Goal: Information Seeking & Learning: Learn about a topic

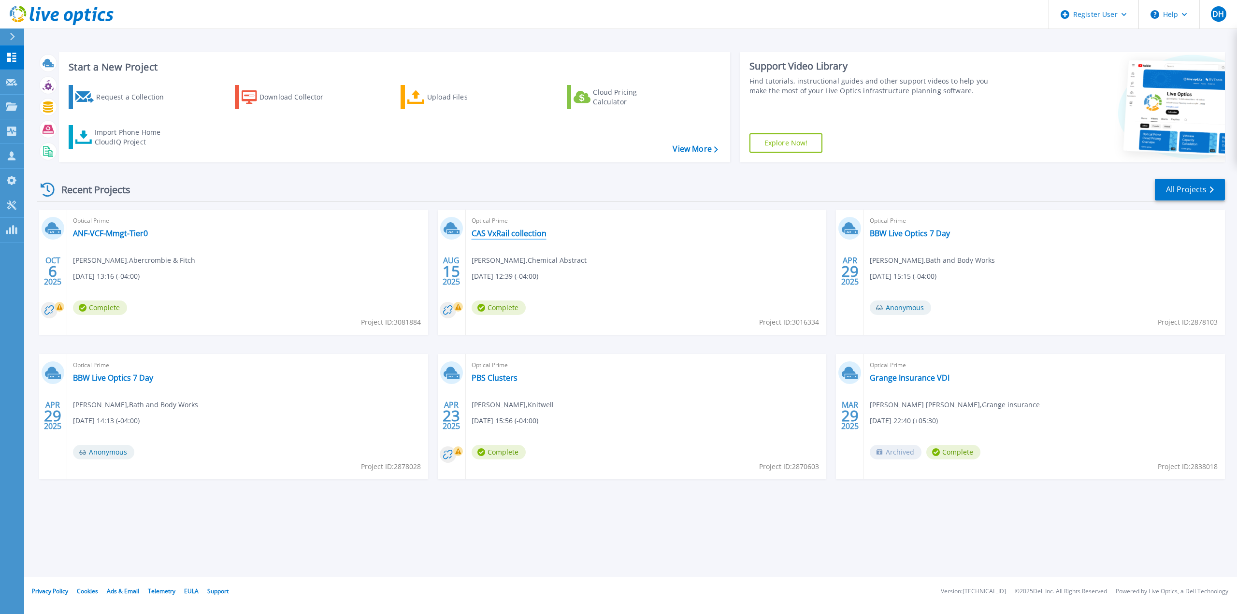
click at [516, 233] on link "CAS VxRail collection" at bounding box center [509, 234] width 75 height 10
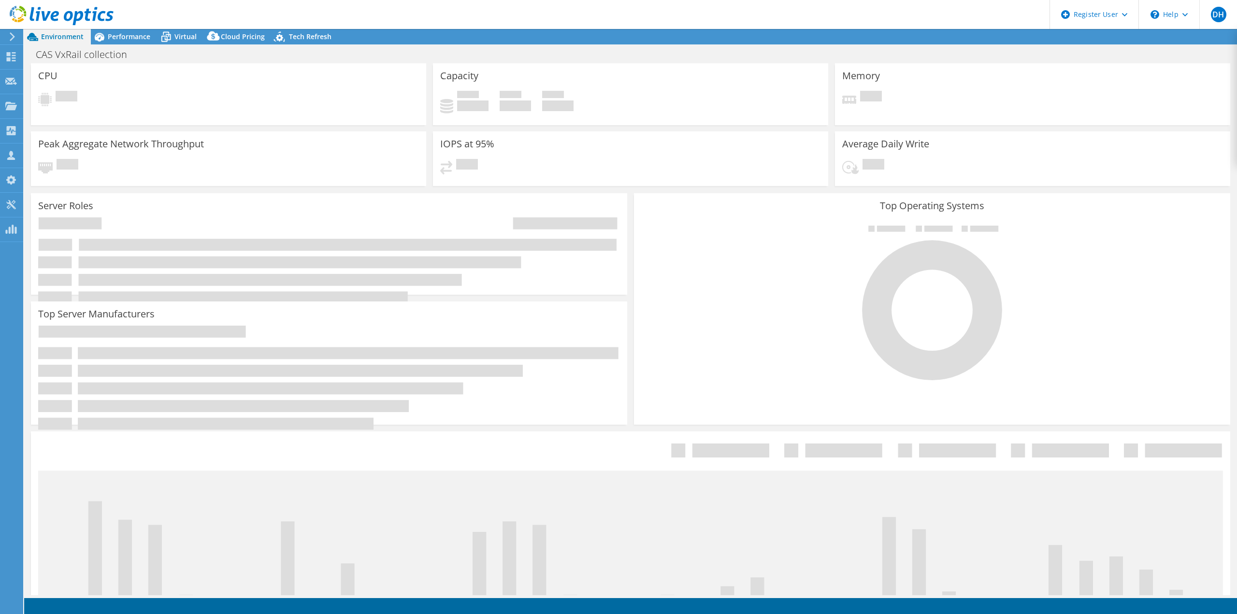
select select "USD"
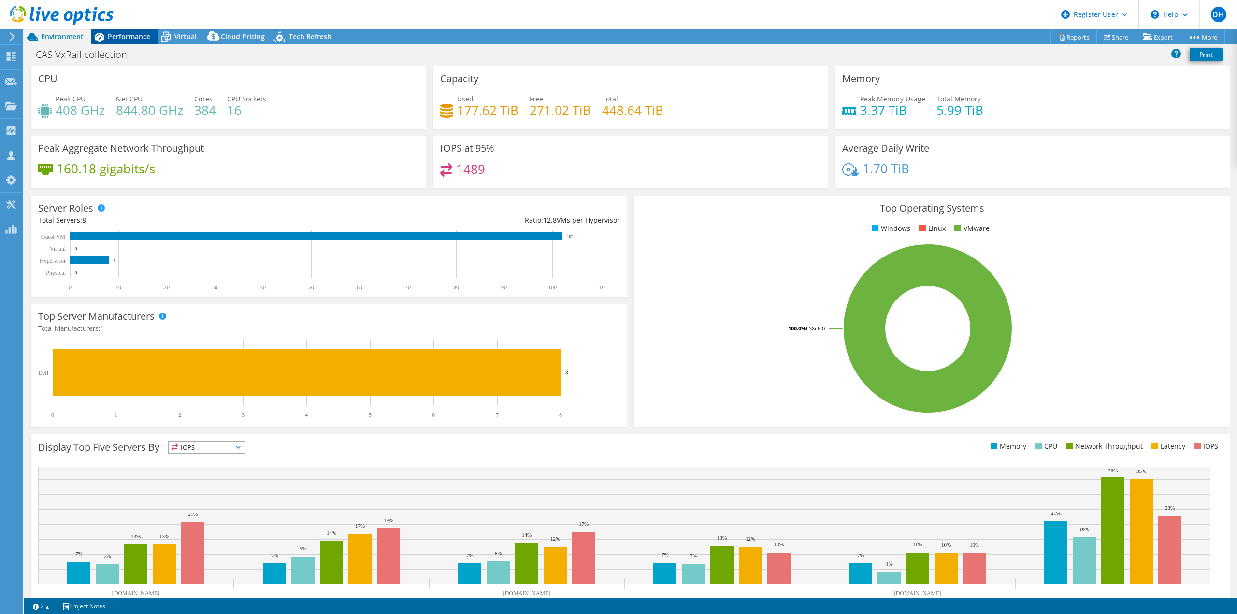
click at [118, 42] on div "Performance" at bounding box center [124, 36] width 67 height 15
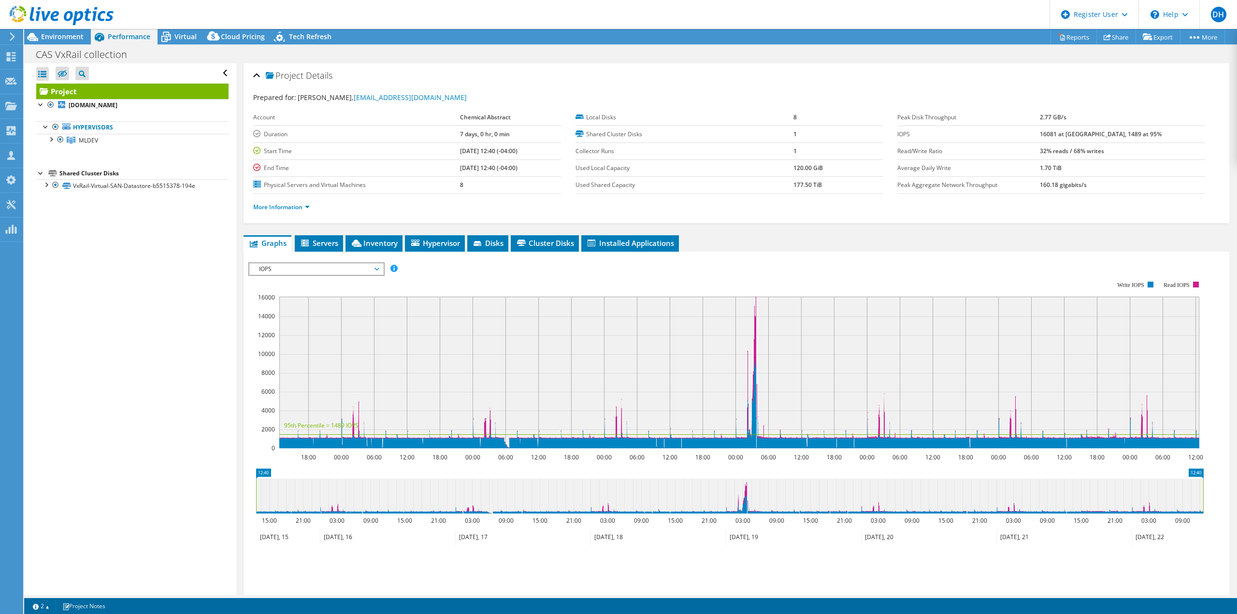
click at [374, 270] on span "IOPS" at bounding box center [316, 269] width 124 height 12
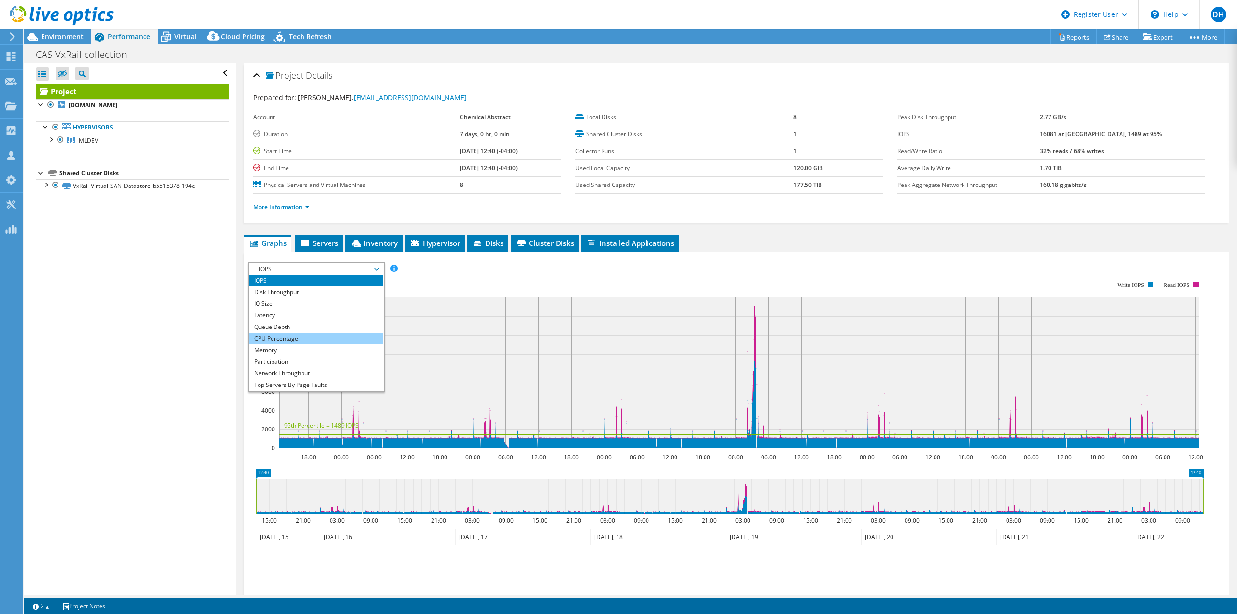
click at [282, 338] on li "CPU Percentage" at bounding box center [316, 339] width 134 height 12
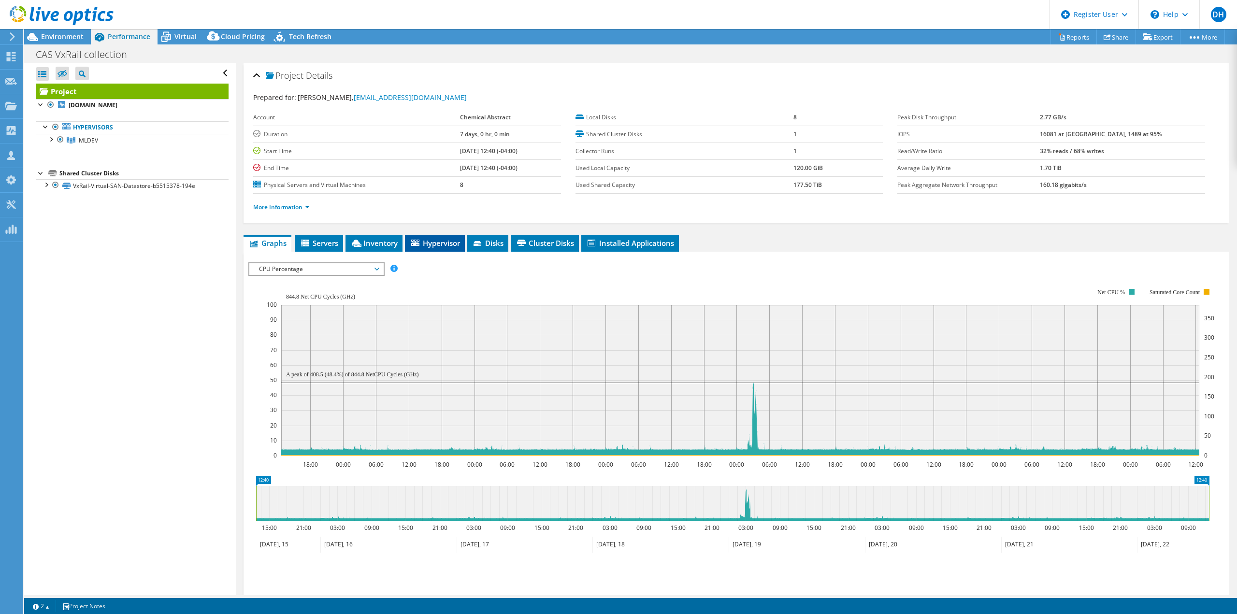
click at [434, 240] on span "Hypervisor" at bounding box center [435, 243] width 50 height 10
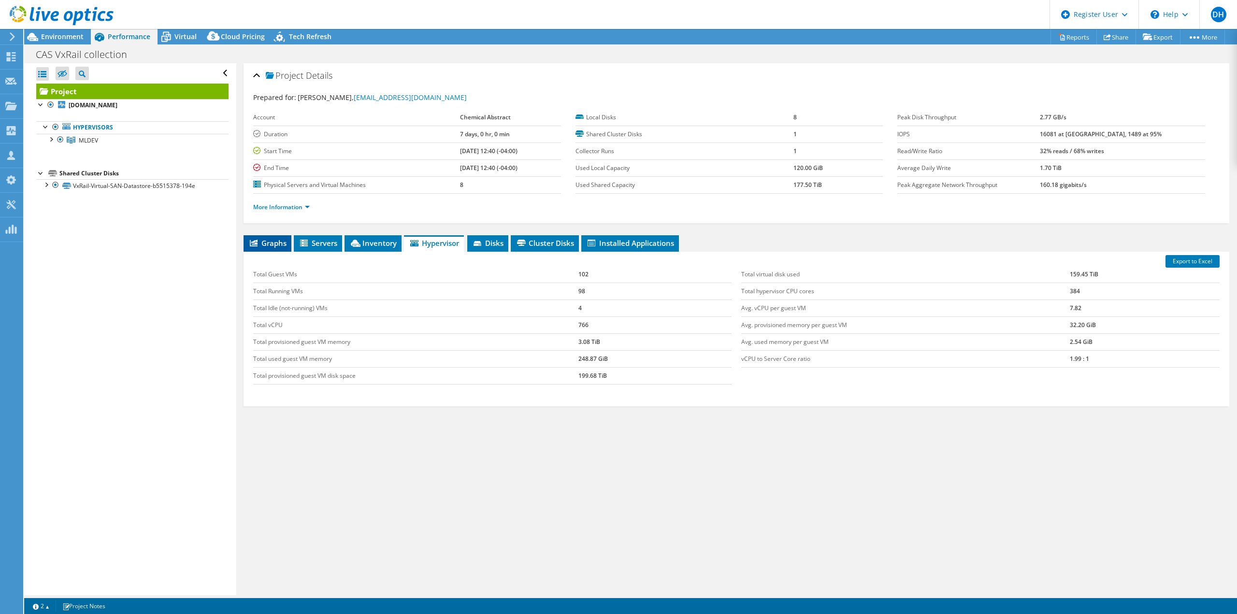
click at [265, 245] on span "Graphs" at bounding box center [267, 243] width 38 height 10
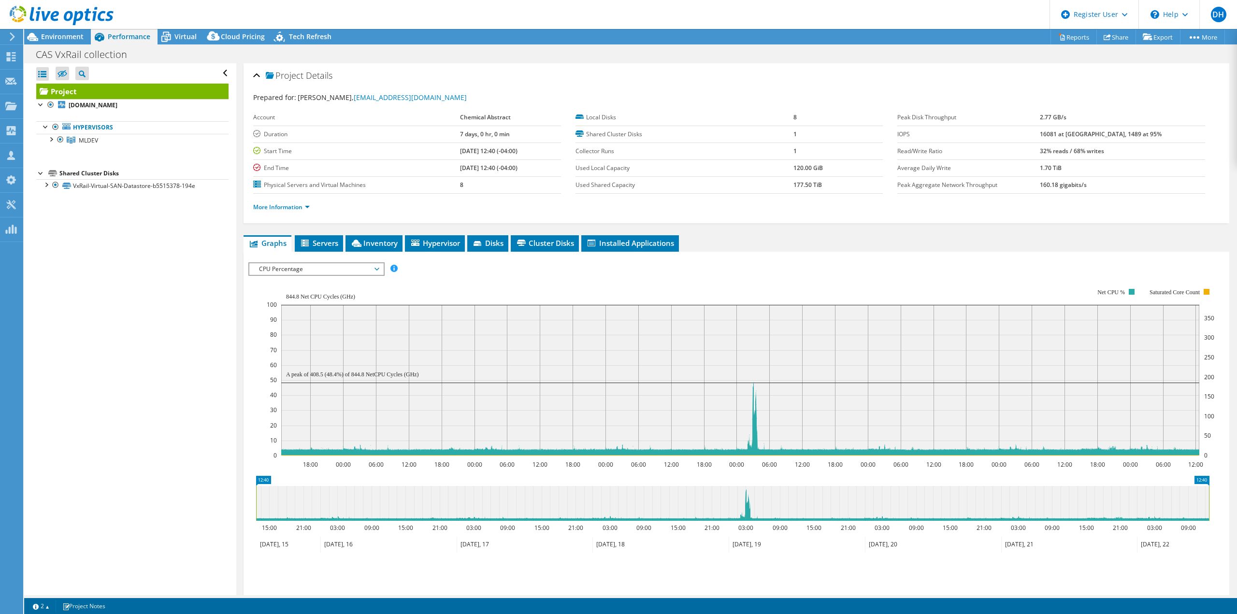
click at [337, 267] on span "CPU Percentage" at bounding box center [316, 269] width 124 height 12
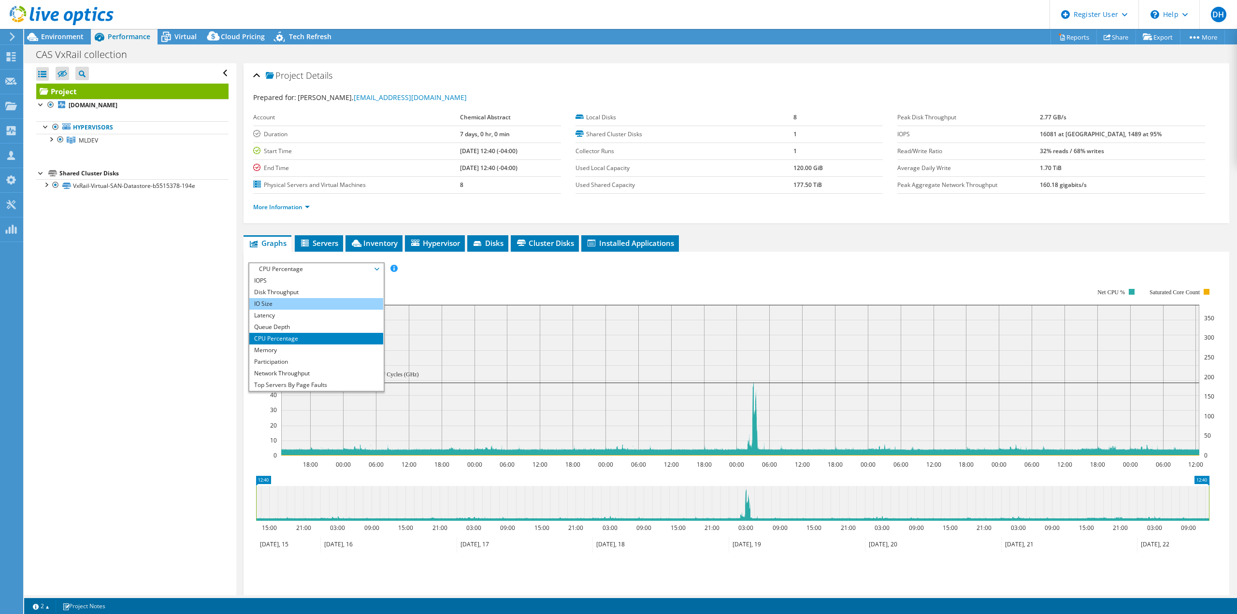
click at [279, 302] on li "IO Size" at bounding box center [316, 304] width 134 height 12
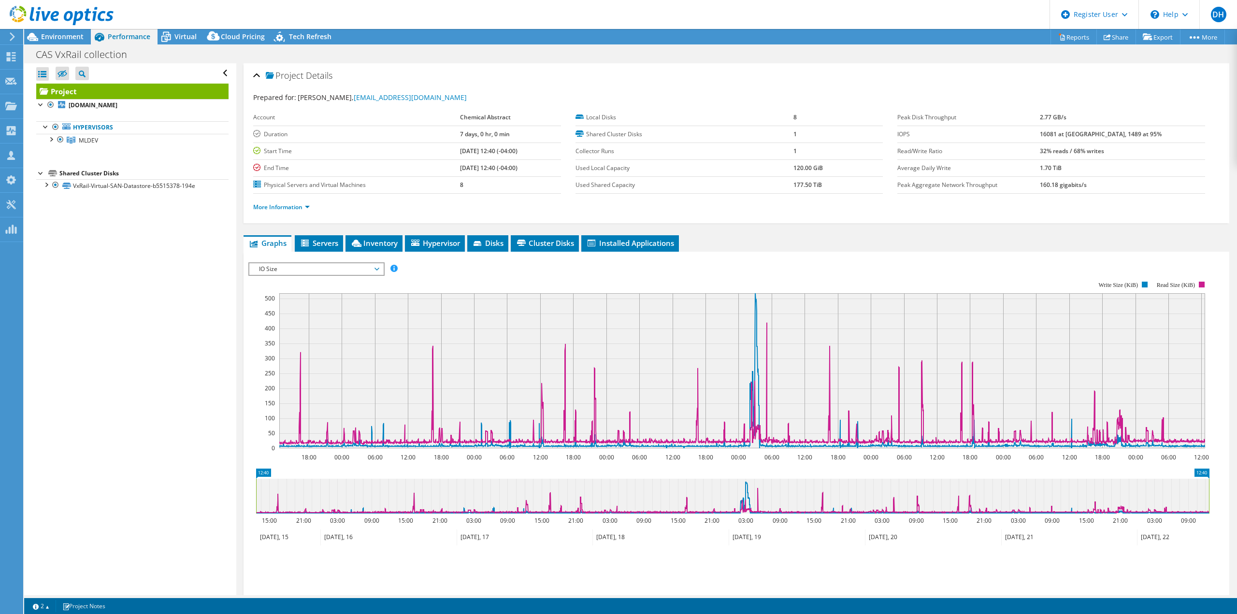
click at [300, 271] on span "IO Size" at bounding box center [316, 269] width 124 height 12
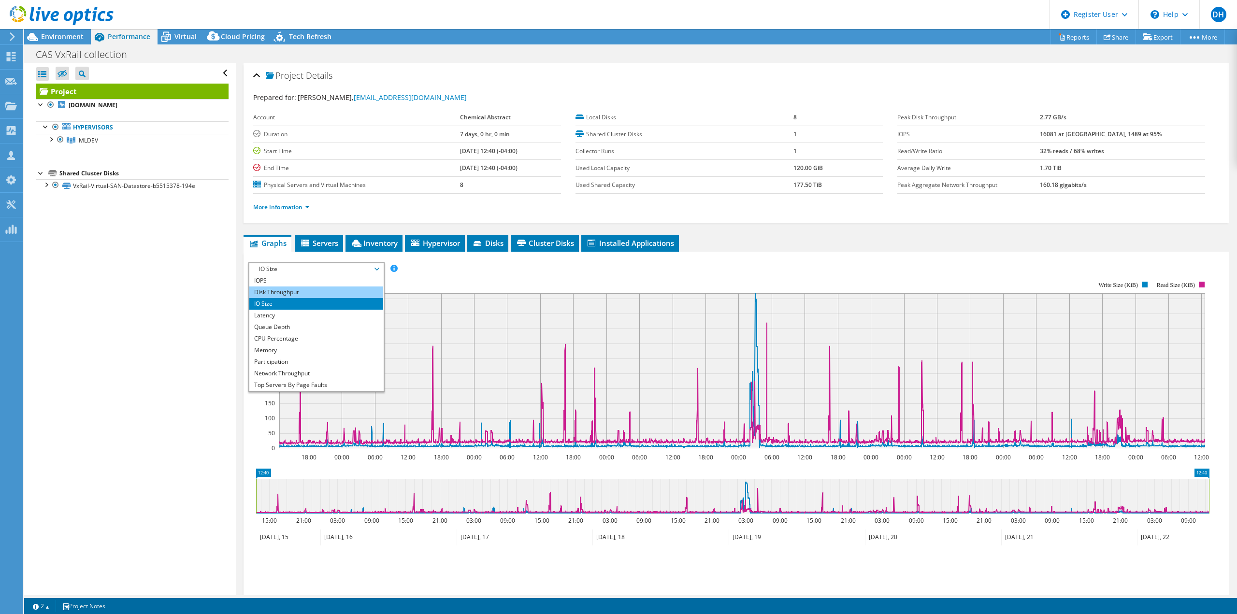
click at [298, 288] on li "Disk Throughput" at bounding box center [316, 293] width 134 height 12
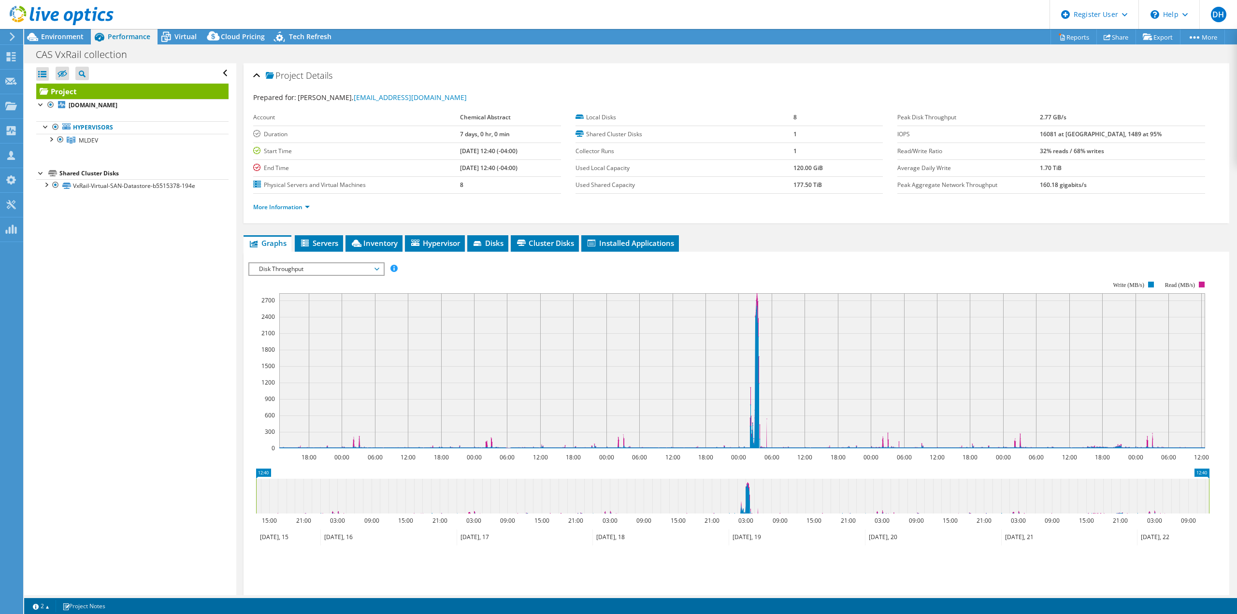
click at [297, 271] on span "Disk Throughput" at bounding box center [316, 269] width 124 height 12
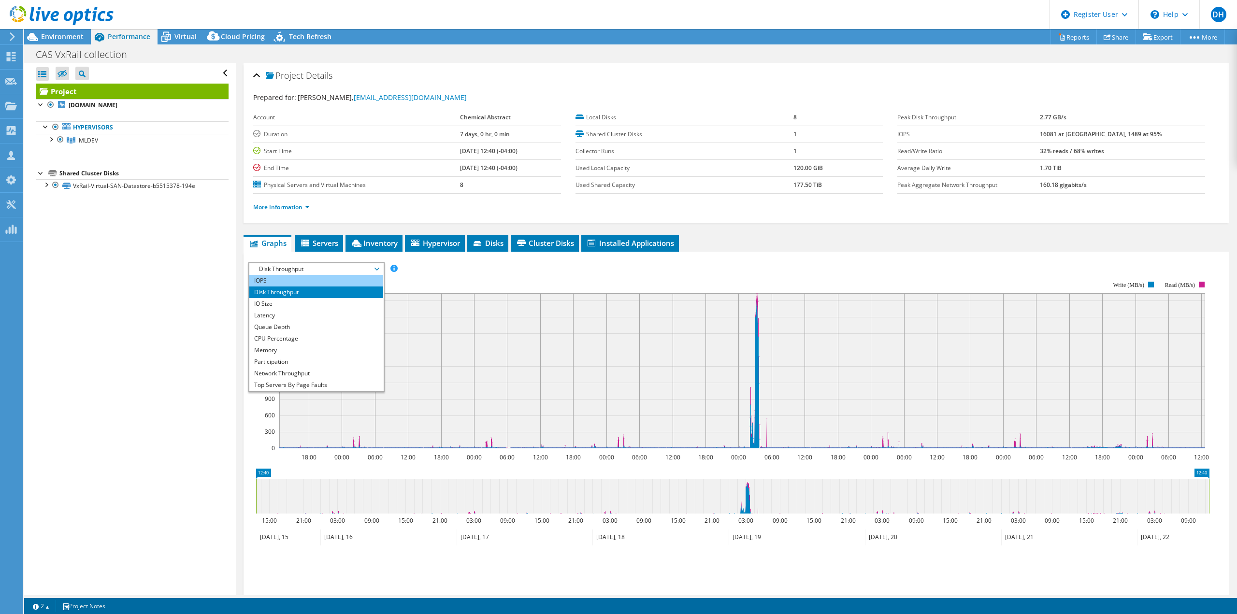
click at [288, 283] on li "IOPS" at bounding box center [316, 281] width 134 height 12
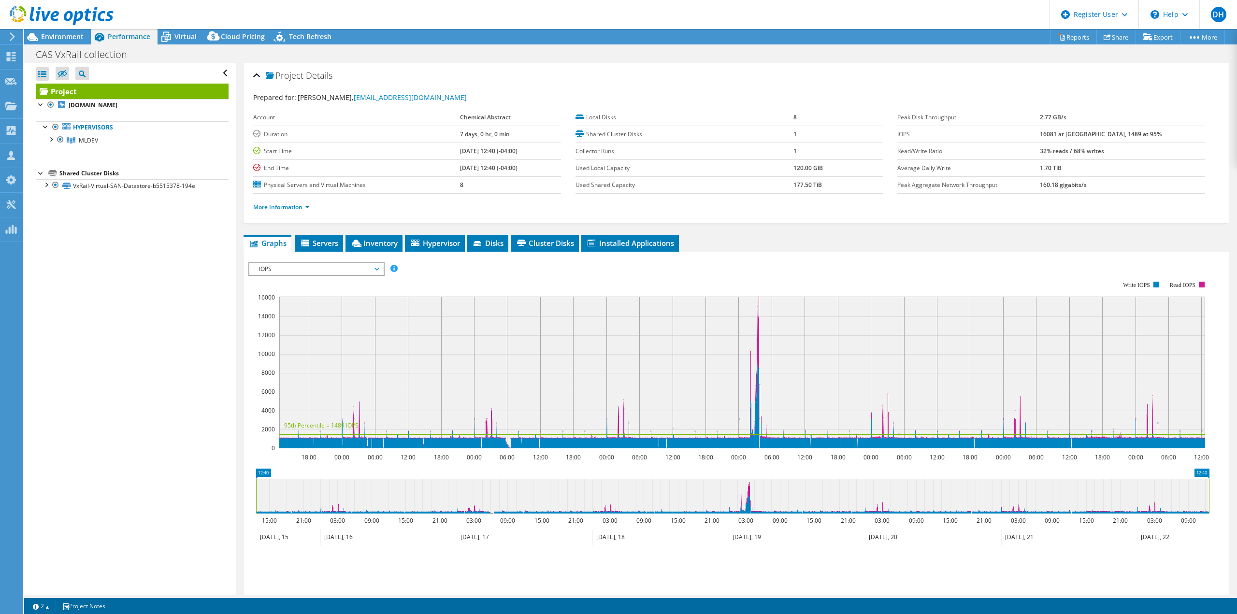
click at [327, 272] on span "IOPS" at bounding box center [316, 269] width 124 height 12
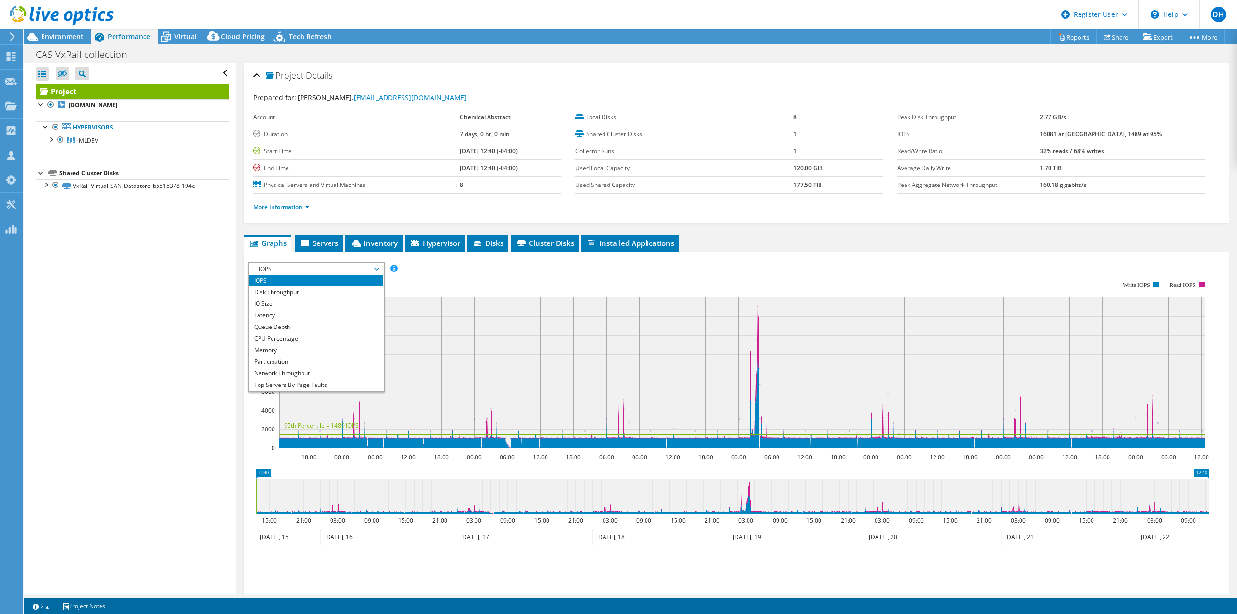
click at [530, 278] on rect at bounding box center [728, 364] width 961 height 193
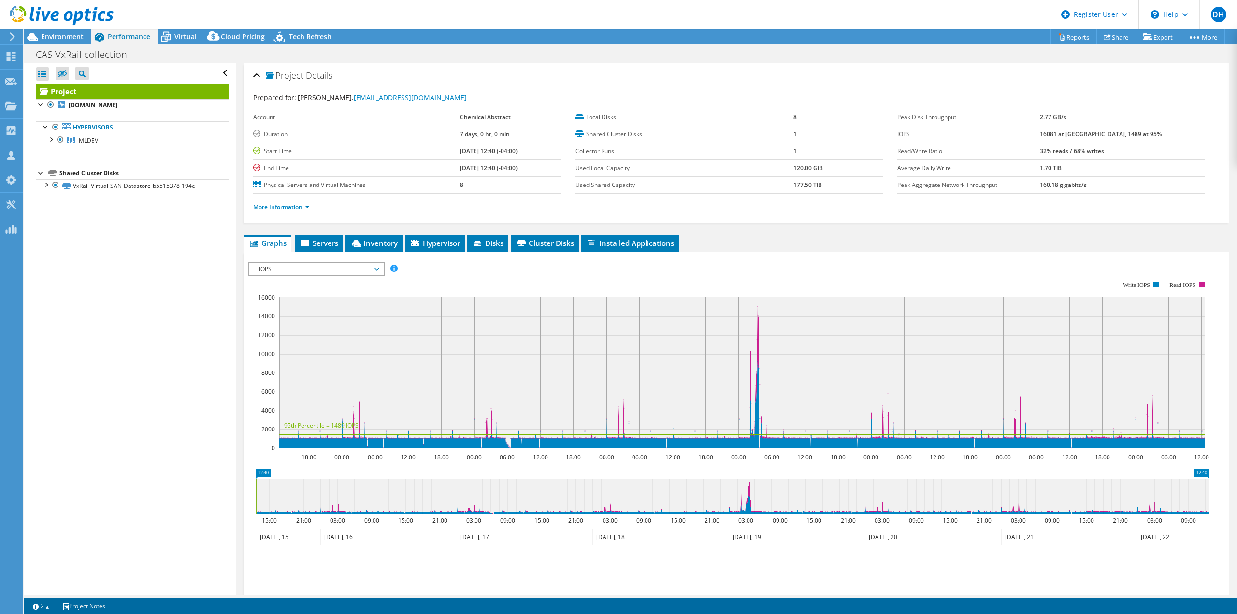
click at [323, 271] on span "IOPS" at bounding box center [316, 269] width 124 height 12
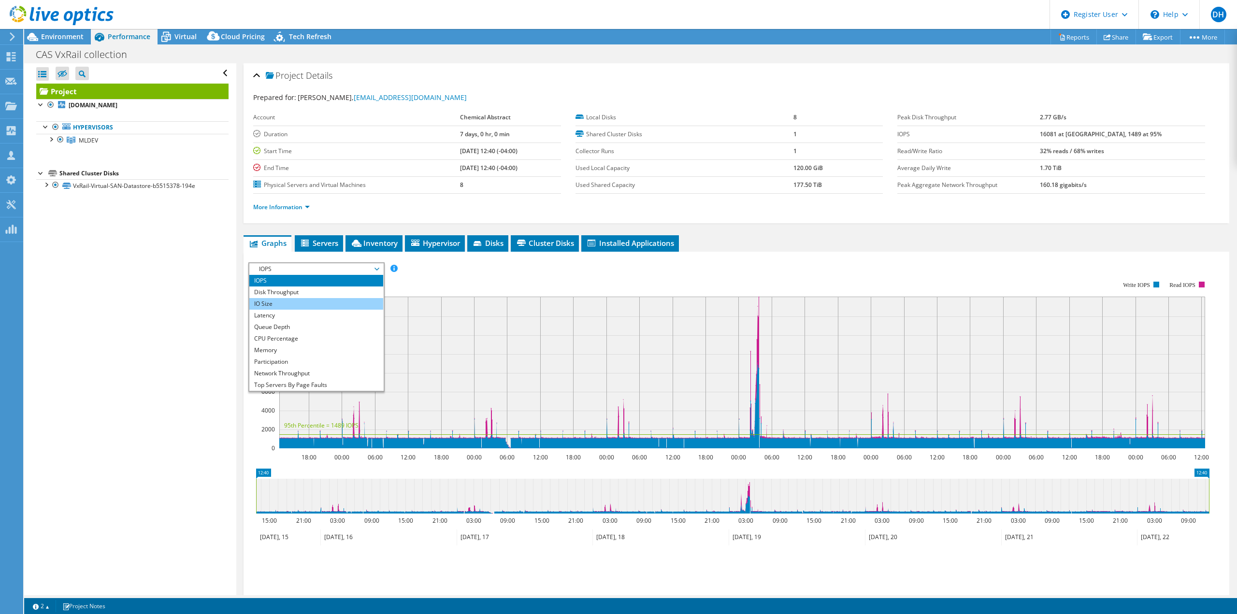
click at [268, 305] on li "IO Size" at bounding box center [316, 304] width 134 height 12
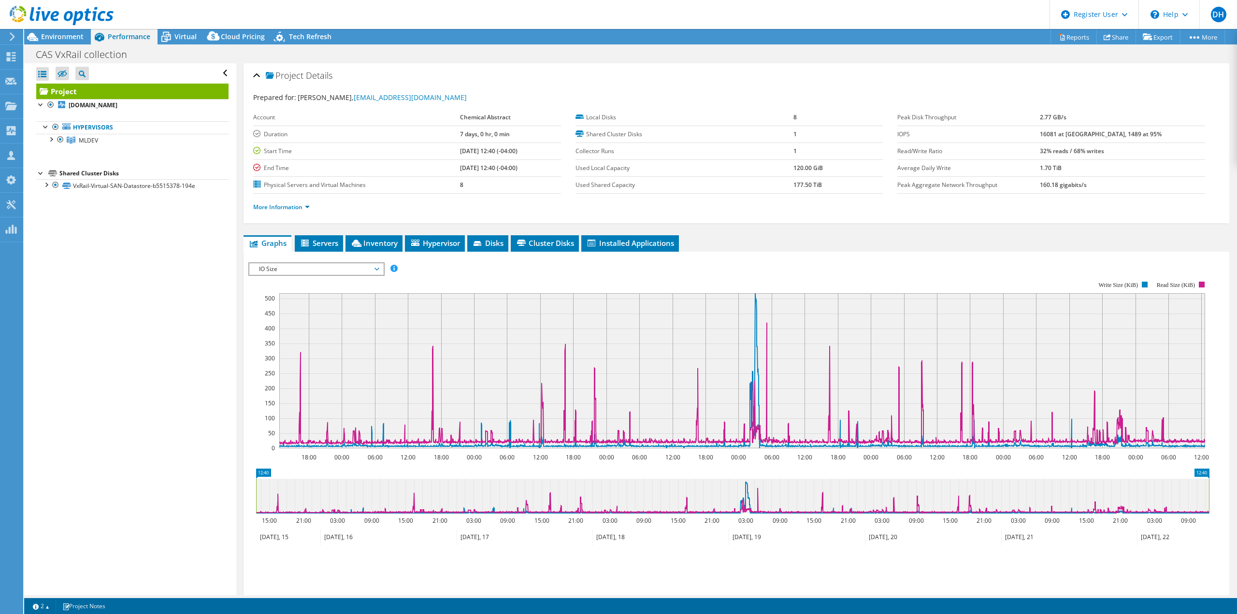
click at [377, 269] on span "IO Size" at bounding box center [316, 269] width 124 height 12
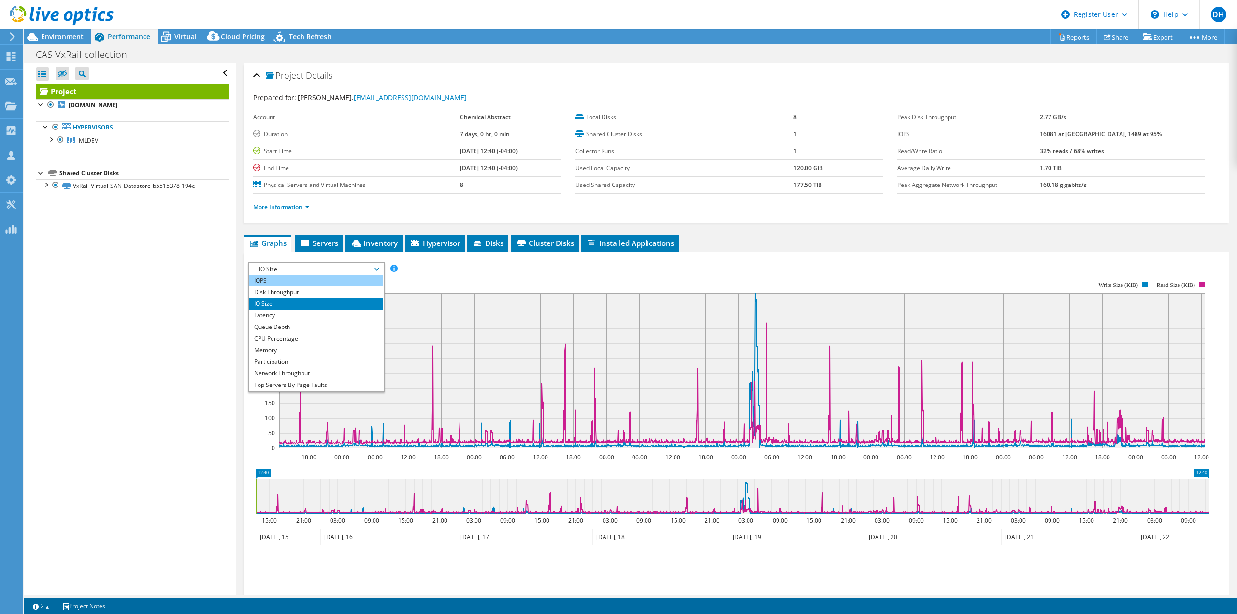
click at [290, 277] on li "IOPS" at bounding box center [316, 281] width 134 height 12
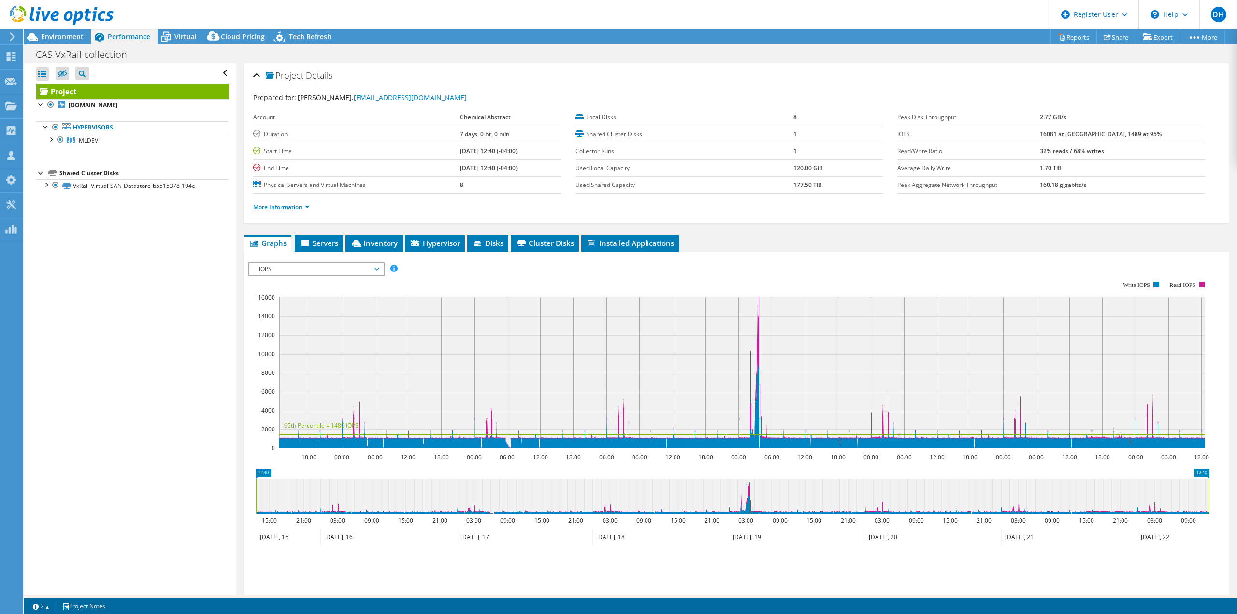
click at [301, 267] on span "IOPS" at bounding box center [316, 269] width 124 height 12
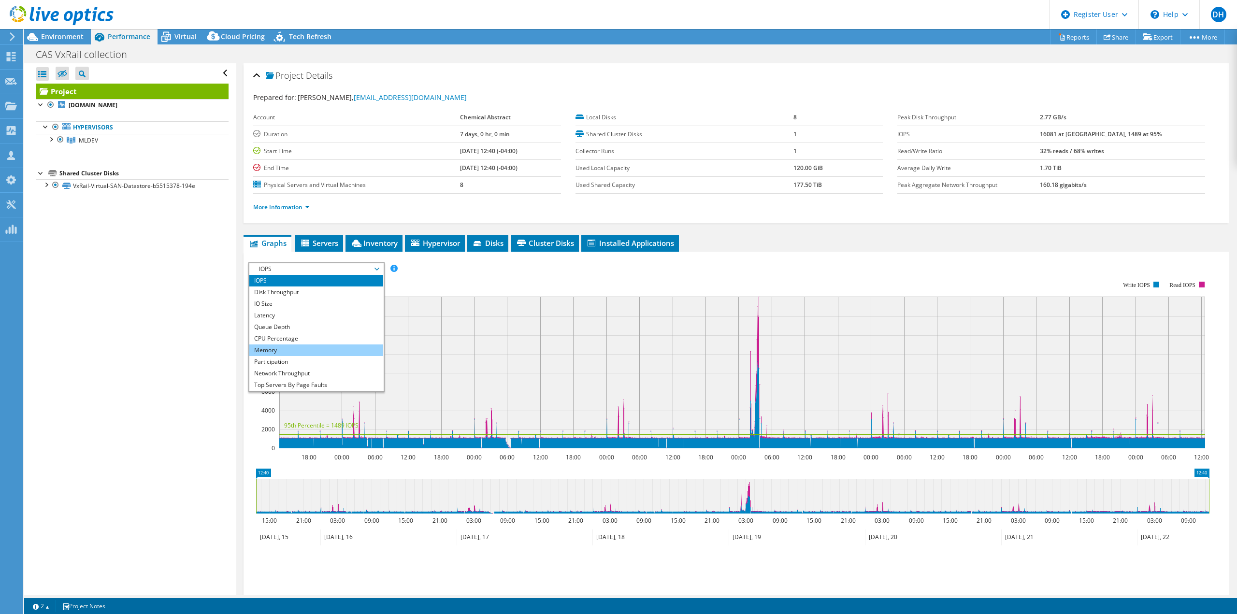
click at [275, 351] on li "Memory" at bounding box center [316, 350] width 134 height 12
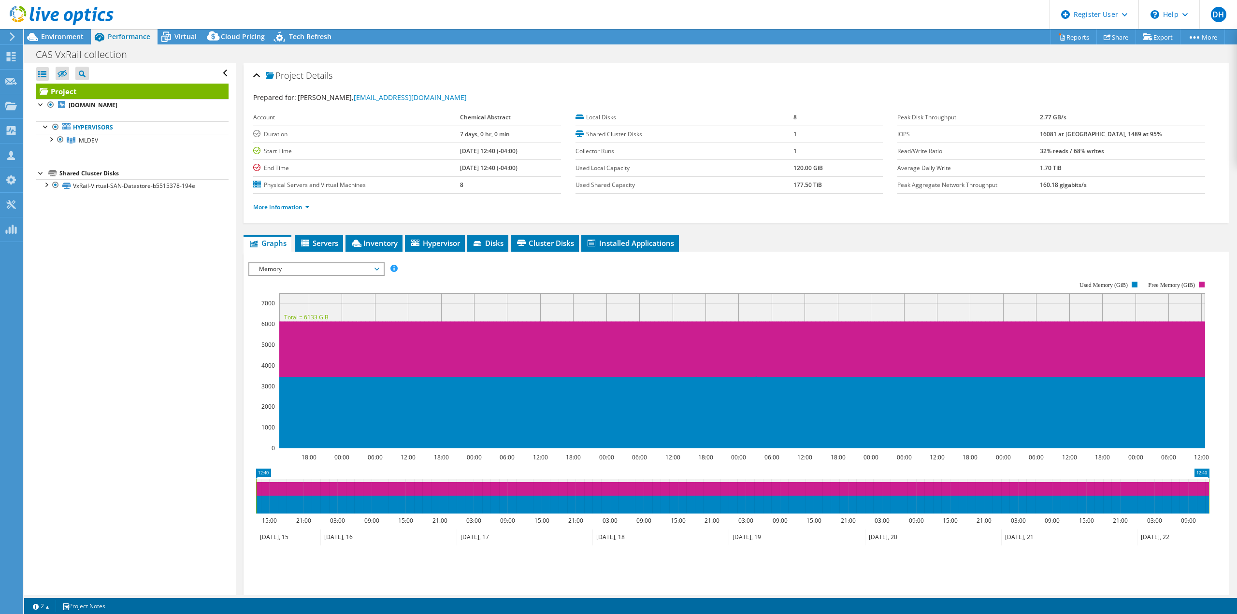
click at [373, 269] on span "Memory" at bounding box center [316, 269] width 124 height 12
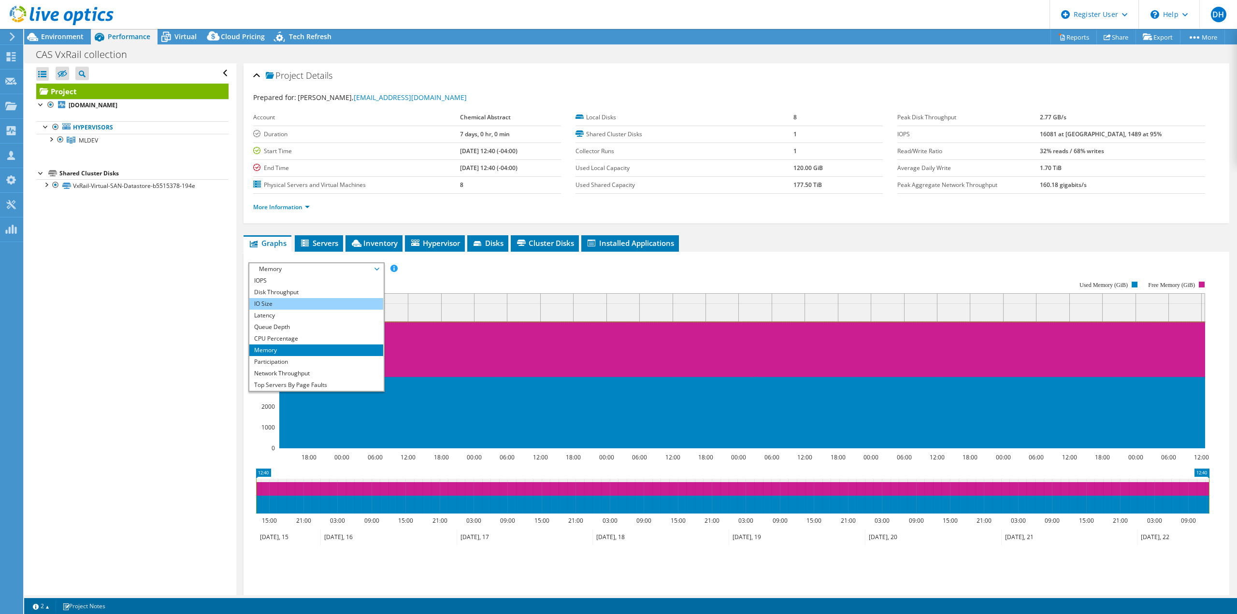
click at [279, 303] on li "IO Size" at bounding box center [316, 304] width 134 height 12
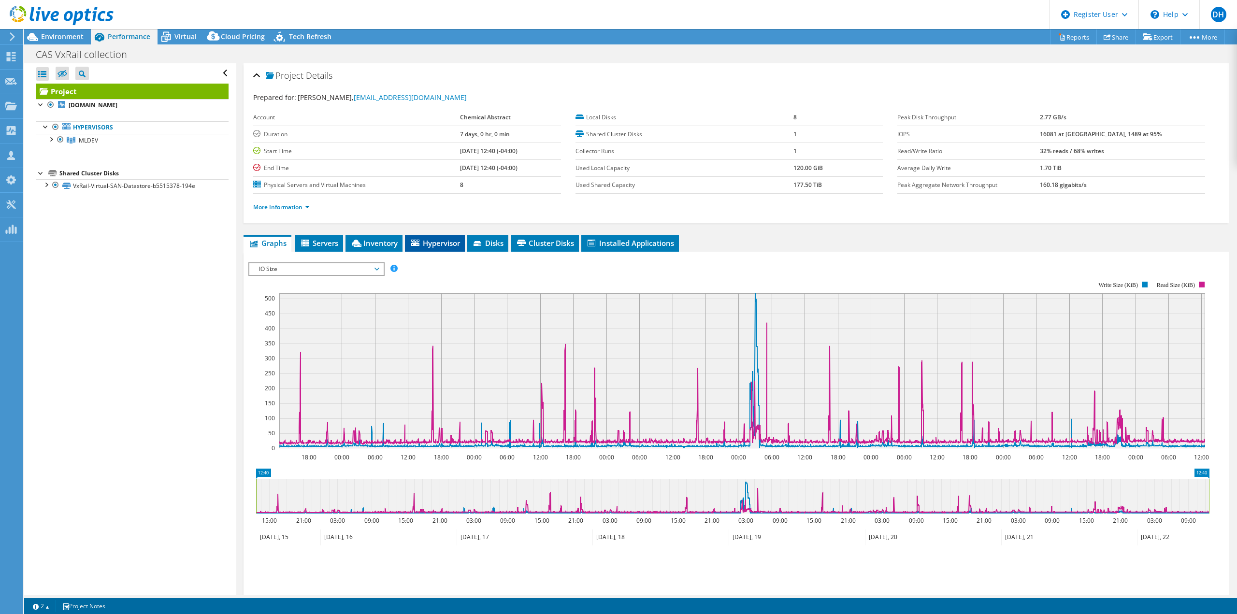
click at [442, 243] on span "Hypervisor" at bounding box center [435, 243] width 50 height 10
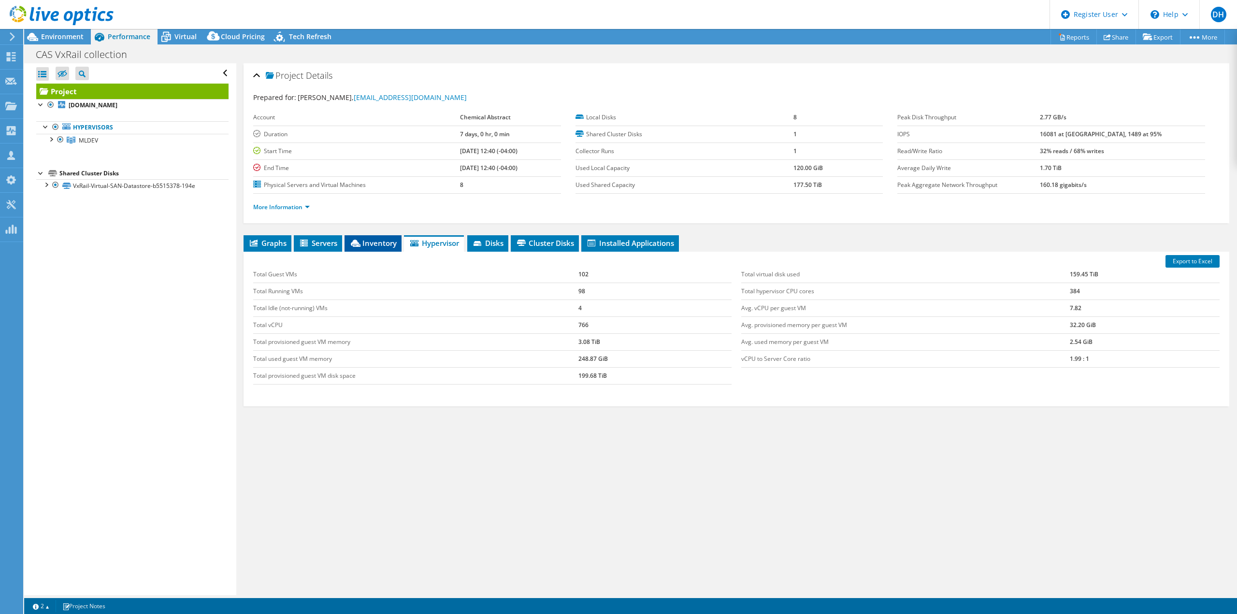
click at [374, 242] on span "Inventory" at bounding box center [372, 243] width 47 height 10
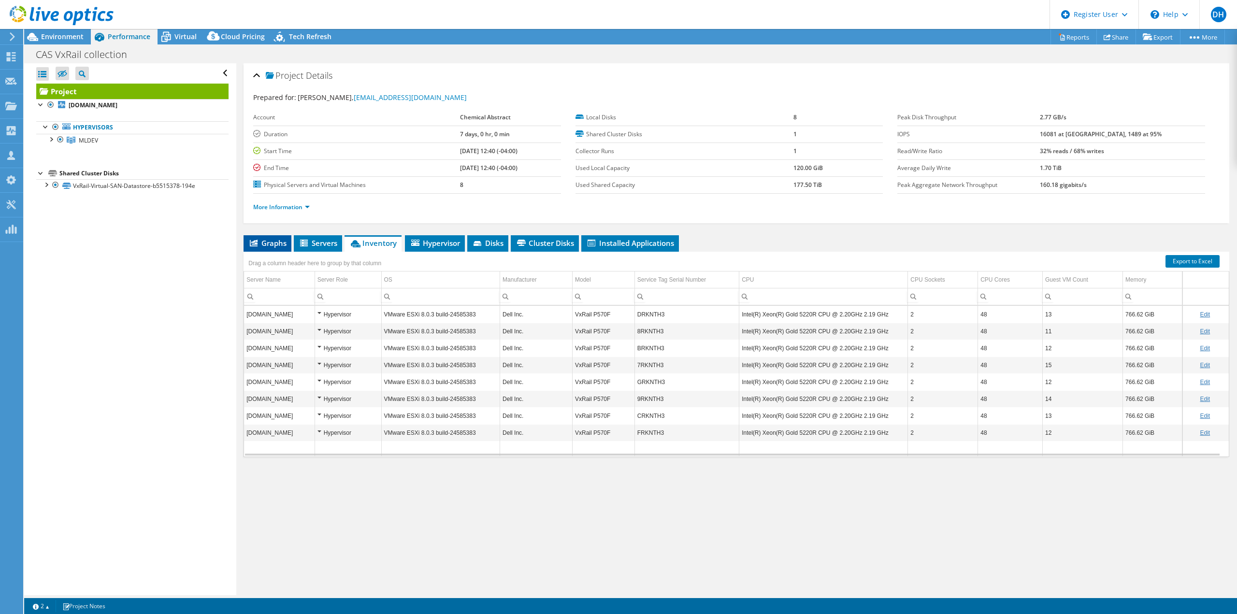
click at [265, 244] on span "Graphs" at bounding box center [267, 243] width 38 height 10
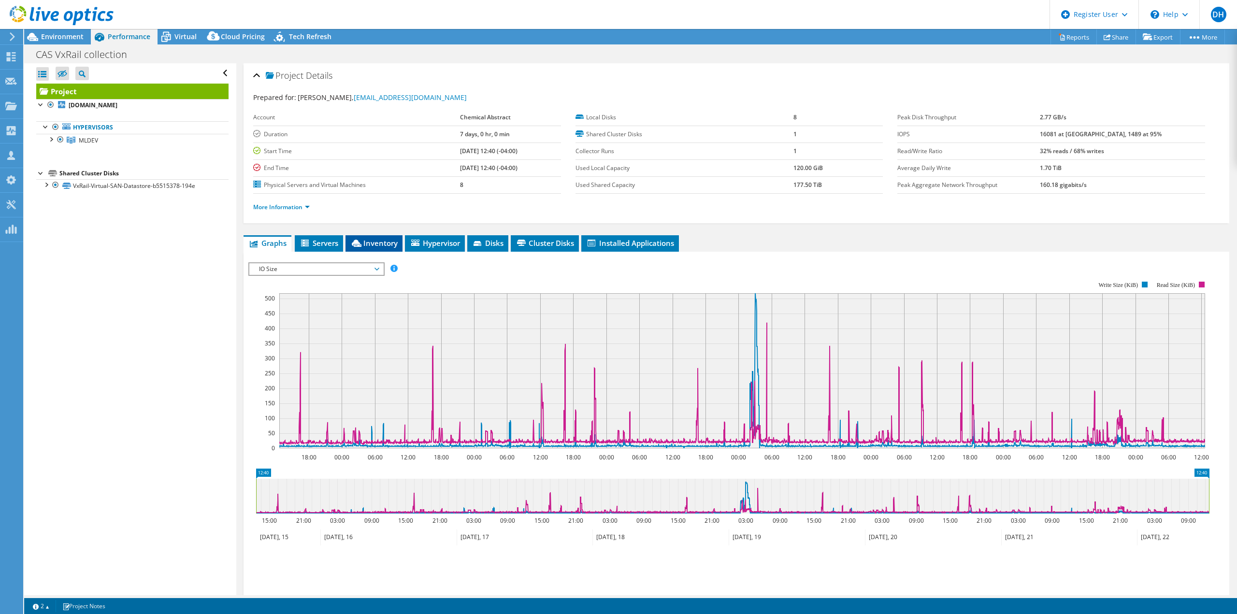
click at [383, 239] on span "Inventory" at bounding box center [373, 243] width 47 height 10
